Goal: Task Accomplishment & Management: Manage account settings

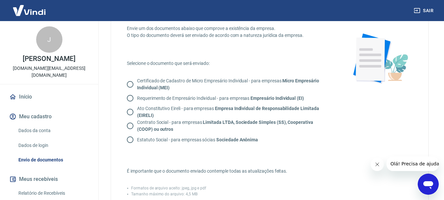
scroll to position [35, 0]
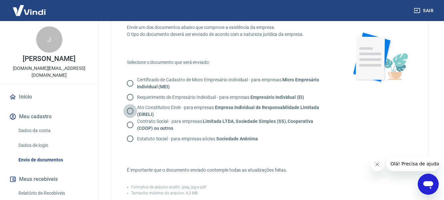
click at [131, 110] on input "Ato Constitutivo Eireli - para empresas Empresa Individual de Responsabilidade …" at bounding box center [130, 111] width 14 height 14
radio input "true"
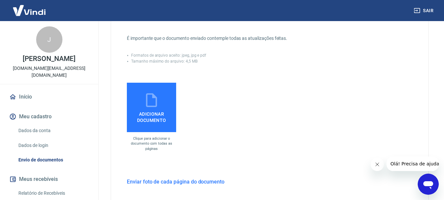
scroll to position [172, 0]
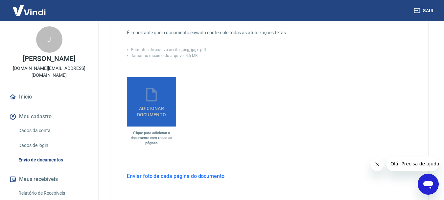
click at [137, 97] on label "Adicionar documento" at bounding box center [151, 101] width 49 height 49
click at [0, 0] on input "Adicionar documento" at bounding box center [0, 0] width 0 height 0
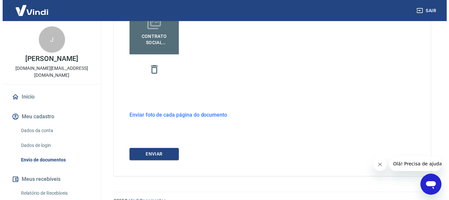
scroll to position [257, 0]
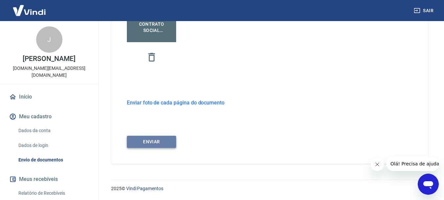
click at [152, 143] on button "ENVIAR" at bounding box center [151, 142] width 49 height 12
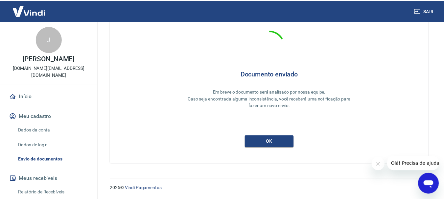
scroll to position [29, 0]
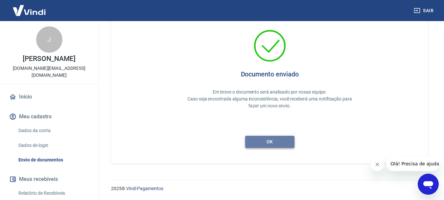
click at [268, 144] on button "ok" at bounding box center [269, 142] width 49 height 12
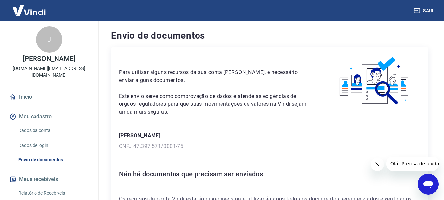
click at [20, 13] on img at bounding box center [29, 10] width 43 height 20
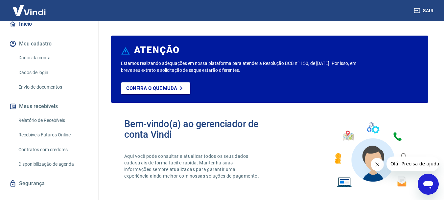
scroll to position [76, 0]
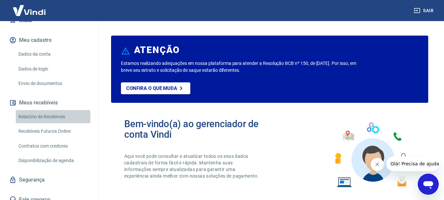
click at [57, 110] on link "Relatório de Recebíveis" at bounding box center [53, 116] width 75 height 13
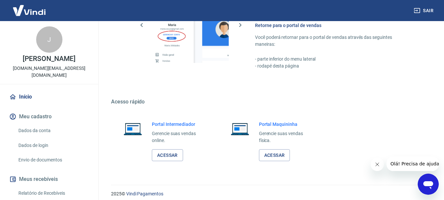
scroll to position [408, 0]
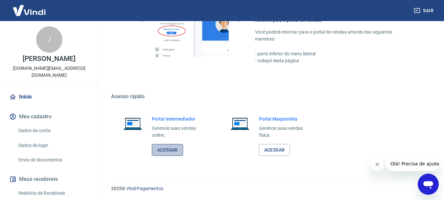
click at [169, 152] on link "Acessar" at bounding box center [167, 150] width 31 height 12
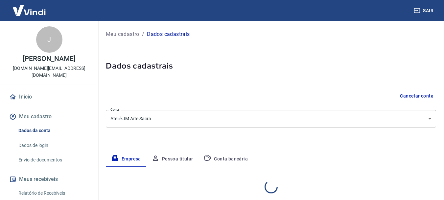
select select "GO"
select select "business"
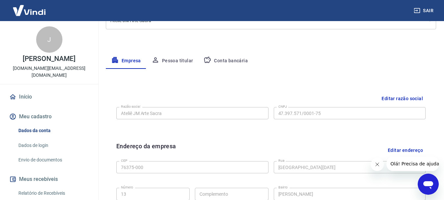
scroll to position [103, 0]
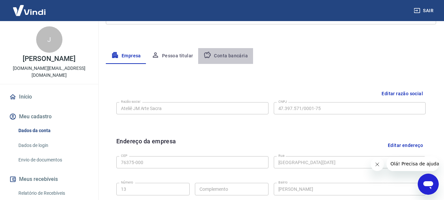
click at [233, 56] on button "Conta bancária" at bounding box center [225, 56] width 55 height 16
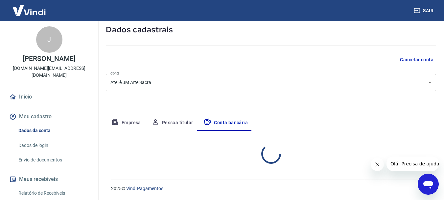
select select "1"
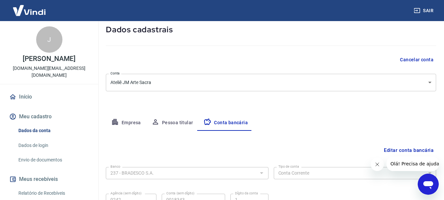
scroll to position [100, 0]
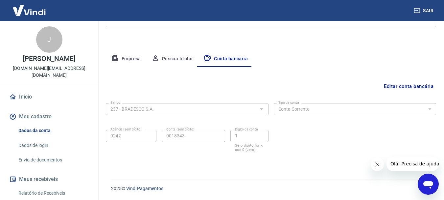
click at [156, 140] on div "Agência (sem dígito) 0242 Agência (sem dígito) Conta (sem dígito) 0018343 Conta…" at bounding box center [187, 140] width 163 height 26
click at [175, 56] on button "Pessoa titular" at bounding box center [172, 59] width 52 height 16
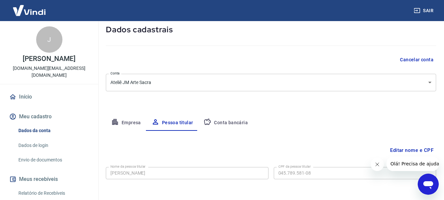
scroll to position [63, 0]
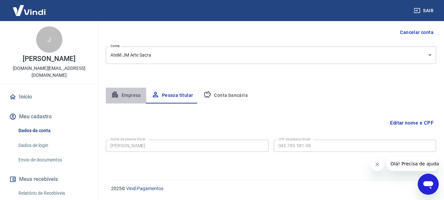
click at [130, 96] on button "Empresa" at bounding box center [126, 95] width 40 height 16
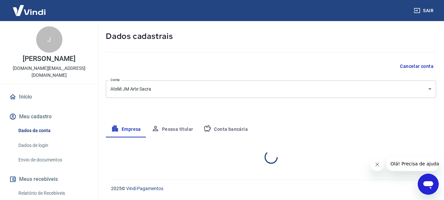
select select "GO"
select select "business"
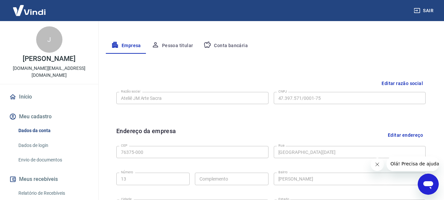
scroll to position [97, 0]
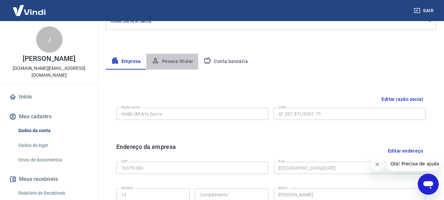
click at [174, 62] on button "Pessoa titular" at bounding box center [172, 62] width 52 height 16
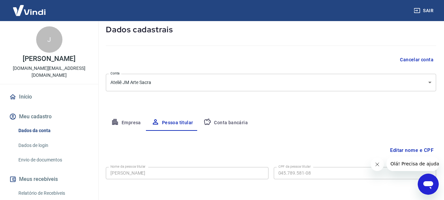
scroll to position [63, 0]
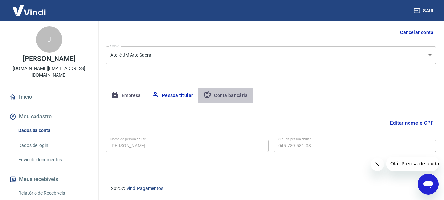
click at [228, 92] on button "Conta bancária" at bounding box center [225, 95] width 55 height 16
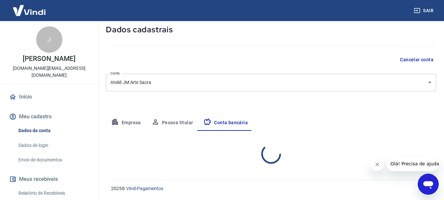
select select "1"
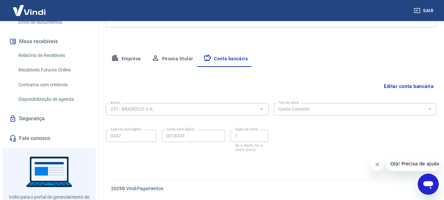
scroll to position [156, 0]
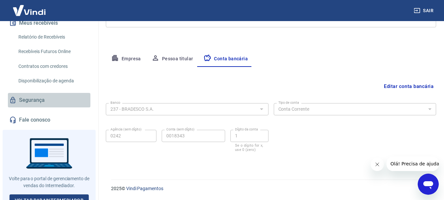
click at [55, 95] on link "Segurança" at bounding box center [49, 100] width 83 height 14
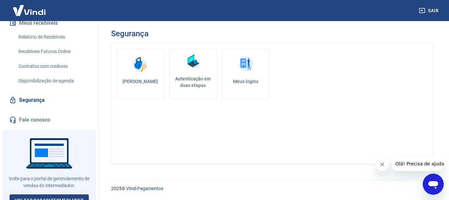
click at [242, 77] on link "Meus logins" at bounding box center [246, 74] width 48 height 51
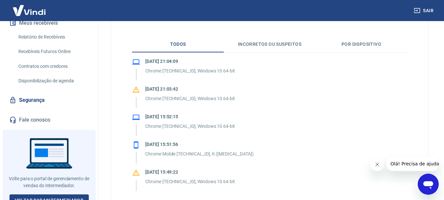
scroll to position [124, 0]
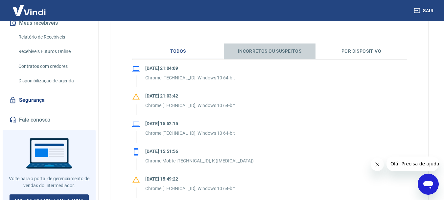
click at [278, 52] on button "Incorretos ou suspeitos" at bounding box center [270, 51] width 92 height 16
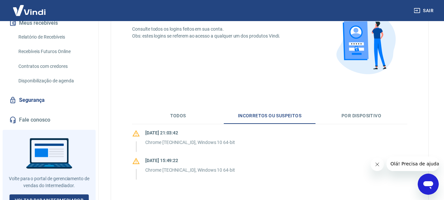
scroll to position [102, 0]
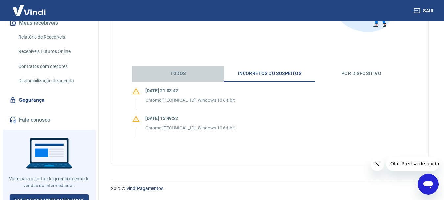
click at [176, 71] on button "Todos" at bounding box center [178, 74] width 92 height 16
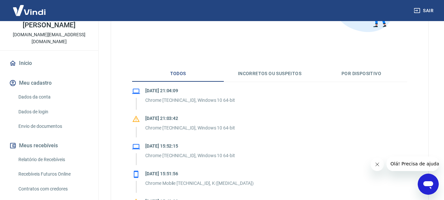
scroll to position [0, 0]
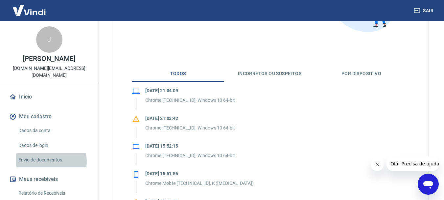
click at [50, 154] on link "Envio de documentos" at bounding box center [53, 159] width 75 height 13
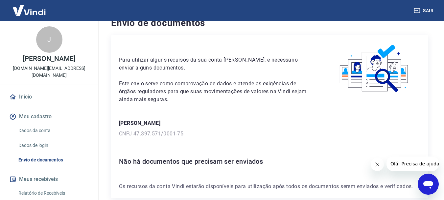
scroll to position [47, 0]
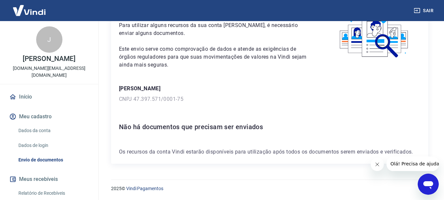
click at [48, 126] on link "Dados da conta" at bounding box center [53, 130] width 75 height 13
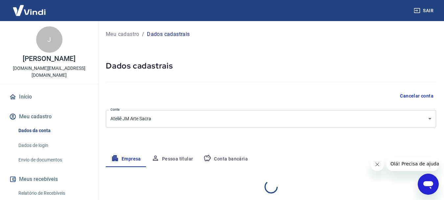
select select "GO"
select select "business"
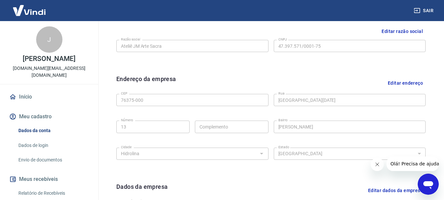
scroll to position [164, 0]
